Goal: Information Seeking & Learning: Learn about a topic

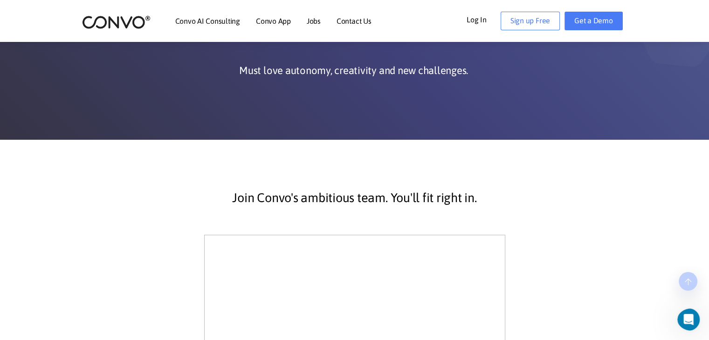
scroll to position [233, 0]
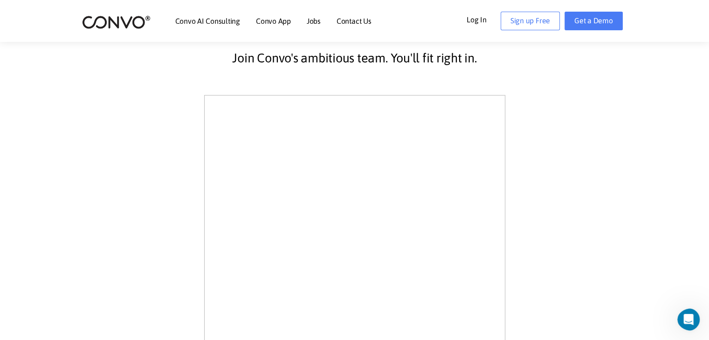
click at [123, 20] on img at bounding box center [116, 22] width 69 height 14
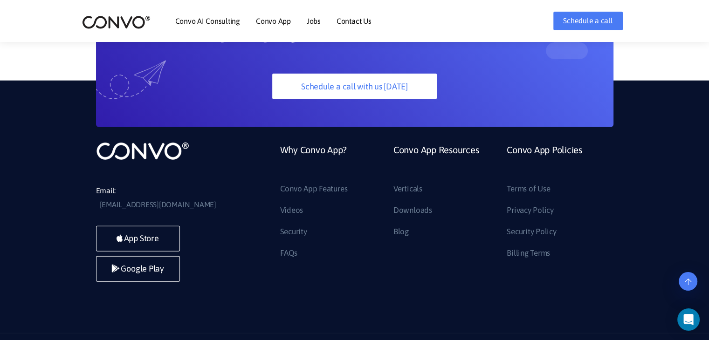
scroll to position [2632, 0]
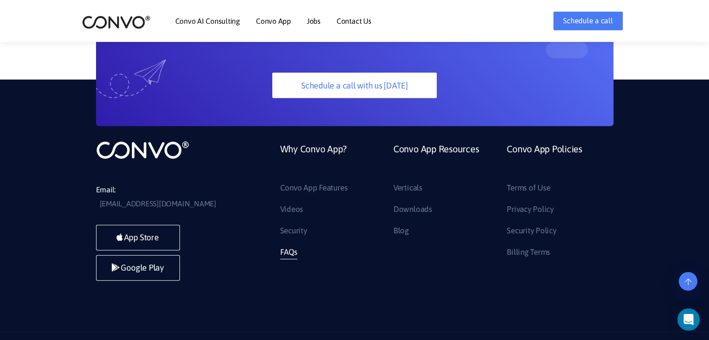
click at [294, 245] on link "FAQs" at bounding box center [288, 252] width 17 height 15
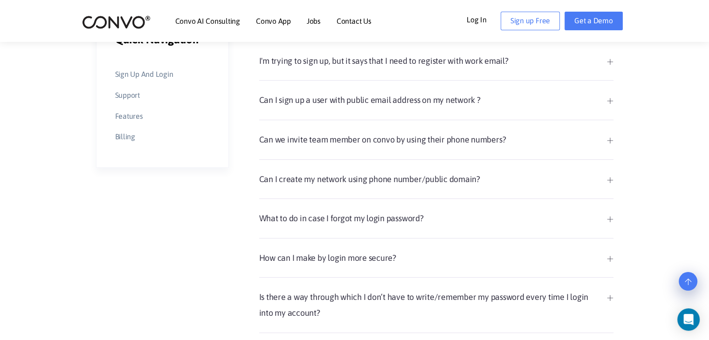
scroll to position [140, 0]
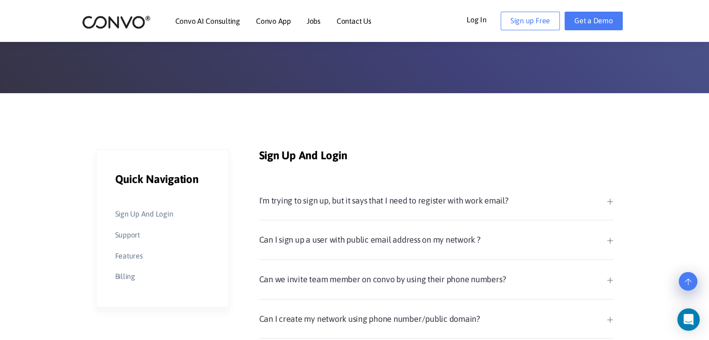
click at [430, 202] on link "I'm trying to sign up, but it says that I need to register with work email?" at bounding box center [436, 201] width 354 height 16
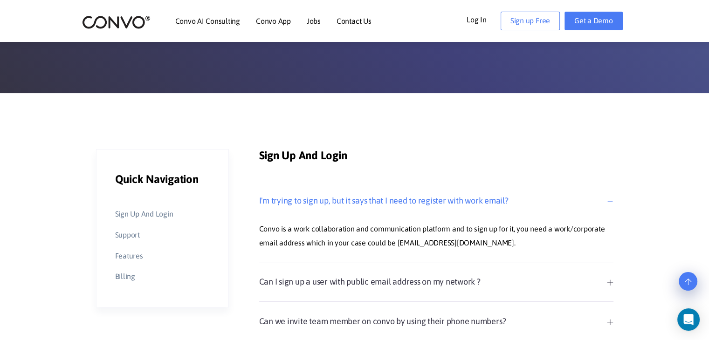
scroll to position [187, 0]
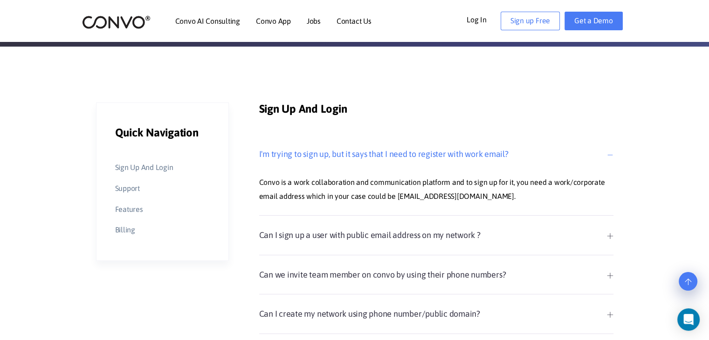
click at [451, 235] on link "Can I sign up a user with public email address on my network ?" at bounding box center [436, 236] width 354 height 16
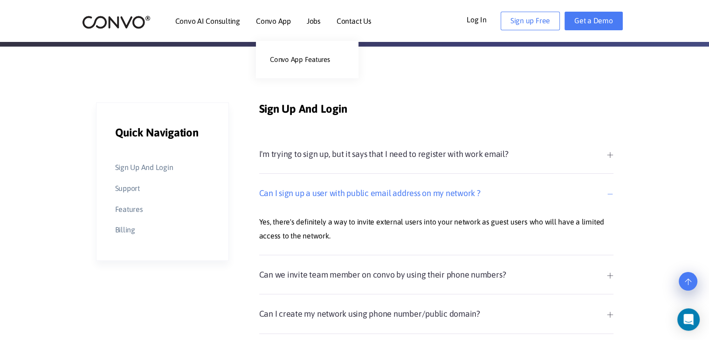
click at [285, 21] on link "Convo App" at bounding box center [273, 20] width 35 height 7
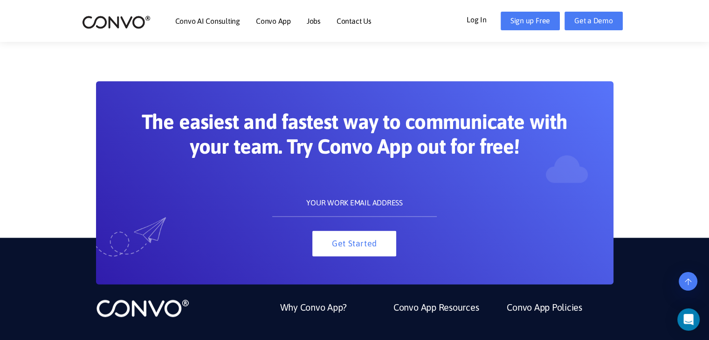
scroll to position [1983, 0]
